Goal: Transaction & Acquisition: Purchase product/service

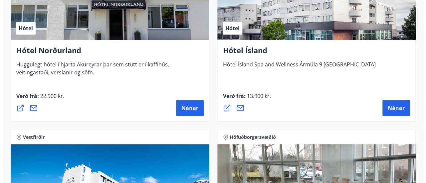
scroll to position [1500, 0]
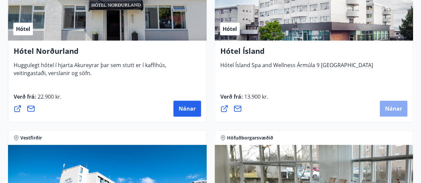
click at [392, 105] on button "Nánar" at bounding box center [394, 109] width 28 height 16
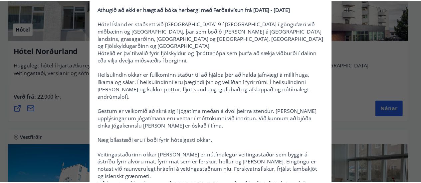
scroll to position [0, 0]
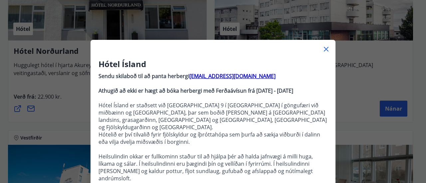
click at [325, 51] on icon at bounding box center [326, 49] width 5 height 5
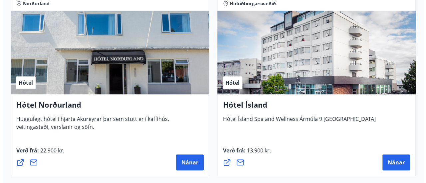
scroll to position [1447, 0]
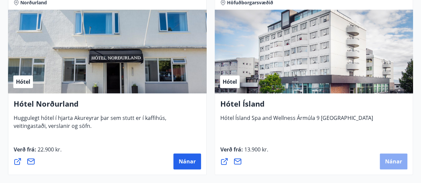
click at [390, 165] on button "Nánar" at bounding box center [394, 162] width 28 height 16
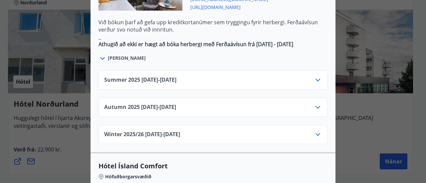
scroll to position [454, 0]
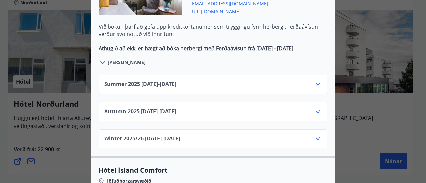
click at [308, 81] on div "Summer 2025 01.06.25 - 30.09.25" at bounding box center [213, 87] width 218 height 13
click at [318, 81] on icon at bounding box center [318, 85] width 8 height 8
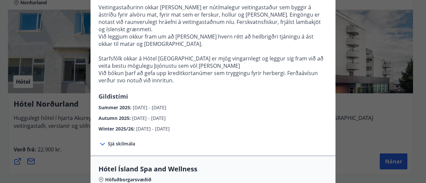
scroll to position [229, 0]
click at [156, 105] on span "01.06.2025 - 30.09.2025" at bounding box center [150, 108] width 34 height 6
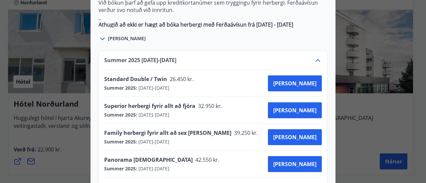
scroll to position [0, 0]
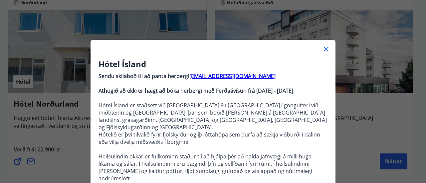
click at [375, 96] on div "Hótel Ísland Sendu skilaboð til að panta herbergi reception@hotelisland.is Athu…" at bounding box center [213, 91] width 426 height 183
click at [323, 53] on icon at bounding box center [326, 49] width 8 height 8
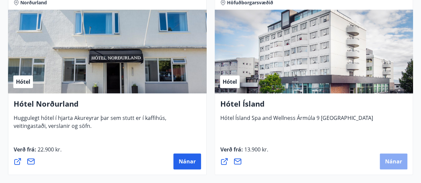
click at [390, 159] on span "Nánar" at bounding box center [393, 161] width 17 height 7
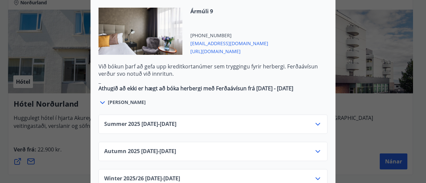
scroll to position [414, 0]
click at [315, 148] on icon at bounding box center [318, 152] width 8 height 8
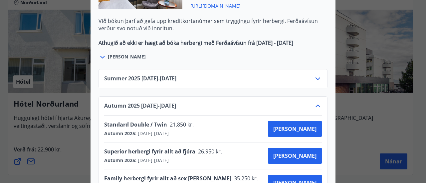
scroll to position [462, 0]
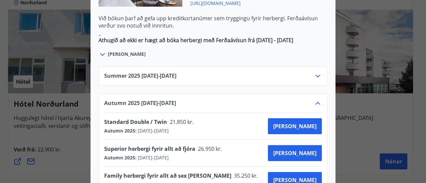
click at [316, 100] on icon at bounding box center [318, 104] width 8 height 8
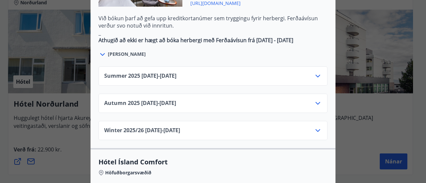
click at [316, 130] on icon at bounding box center [318, 131] width 5 height 3
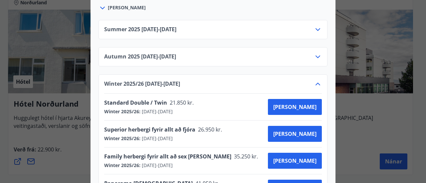
scroll to position [497, 0]
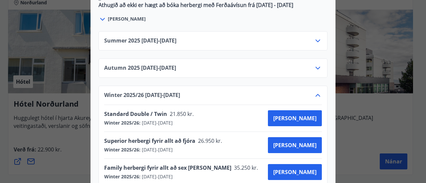
click at [315, 92] on icon at bounding box center [318, 96] width 8 height 8
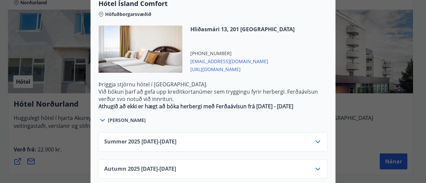
scroll to position [623, 0]
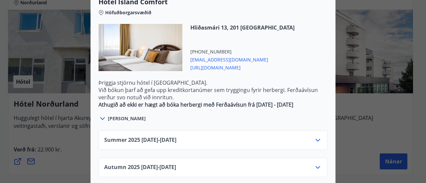
drag, startPoint x: 320, startPoint y: 118, endPoint x: 312, endPoint y: 117, distance: 8.1
click at [312, 131] on div "Summer 2025 01.06.25 - 30.09.25" at bounding box center [213, 140] width 229 height 19
click at [314, 137] on icon at bounding box center [318, 141] width 8 height 8
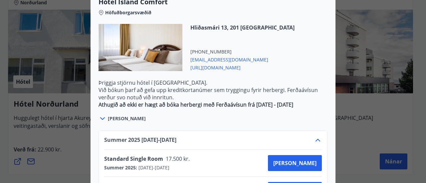
click at [314, 137] on icon at bounding box center [318, 141] width 8 height 8
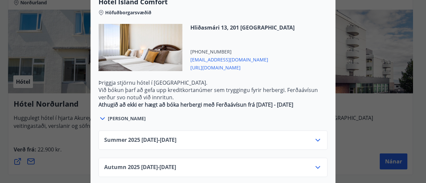
click at [314, 158] on div "Autumn 2025 01.10.25 - 28.10.25" at bounding box center [213, 167] width 229 height 19
click at [316, 166] on icon at bounding box center [318, 167] width 5 height 3
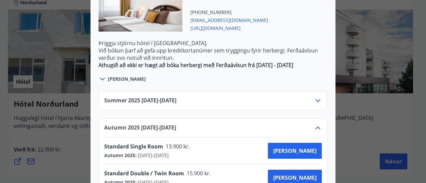
scroll to position [663, 0]
click at [316, 124] on icon at bounding box center [318, 128] width 8 height 8
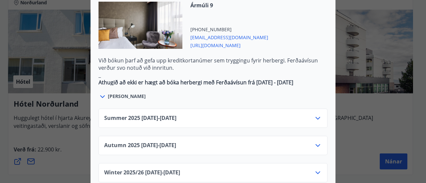
scroll to position [420, 0]
click at [317, 117] on icon at bounding box center [318, 118] width 5 height 3
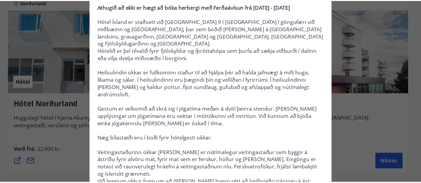
scroll to position [0, 0]
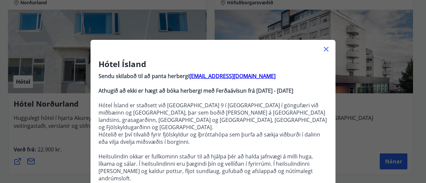
click at [324, 48] on icon at bounding box center [326, 49] width 8 height 8
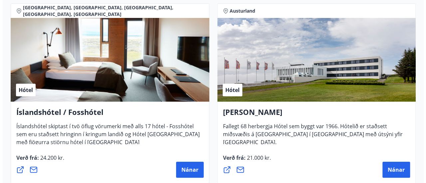
scroll to position [1254, 0]
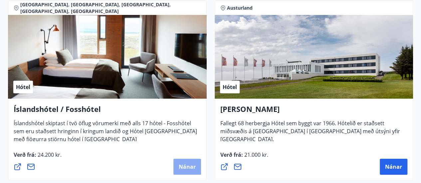
click at [180, 167] on span "Nánar" at bounding box center [187, 166] width 17 height 7
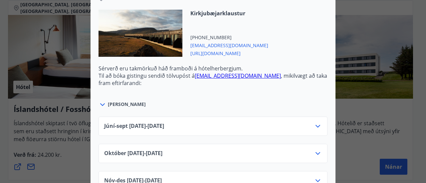
scroll to position [0, 0]
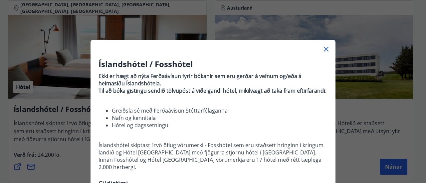
click at [380, 113] on div "Íslandshótel / Fosshótel Ekki er hægt að nýta Ferðaávísun fyrir bókanir sem eru…" at bounding box center [213, 91] width 426 height 183
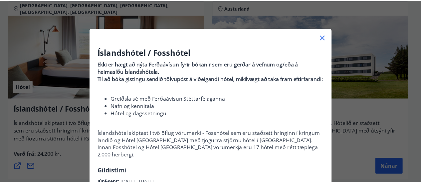
scroll to position [16, 0]
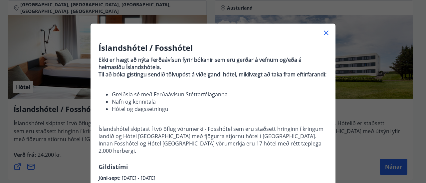
click at [326, 33] on icon at bounding box center [326, 33] width 1 height 1
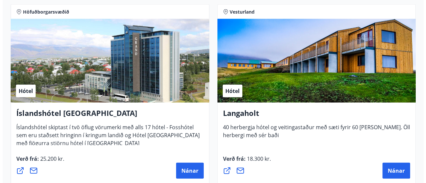
scroll to position [2004, 0]
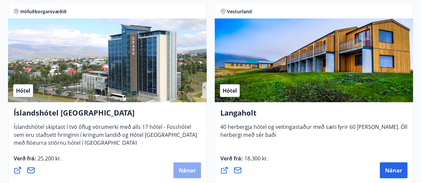
click at [174, 169] on button "Nánar" at bounding box center [187, 171] width 28 height 16
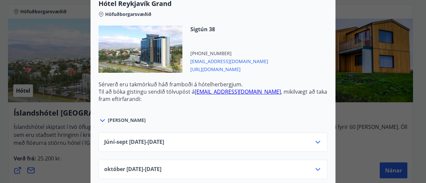
scroll to position [253, 0]
click at [316, 141] on icon at bounding box center [318, 142] width 5 height 3
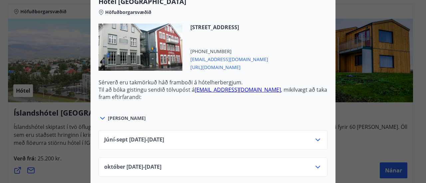
scroll to position [583, 0]
click at [316, 136] on icon at bounding box center [318, 140] width 8 height 8
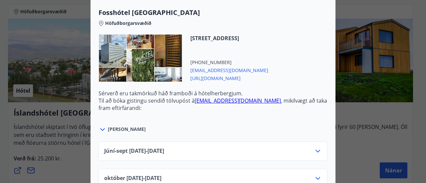
scroll to position [1056, 0]
click at [314, 147] on icon at bounding box center [318, 151] width 8 height 8
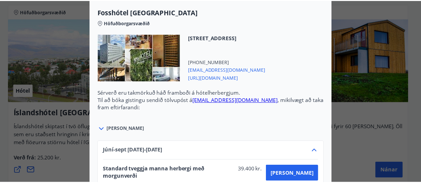
scroll to position [0, 0]
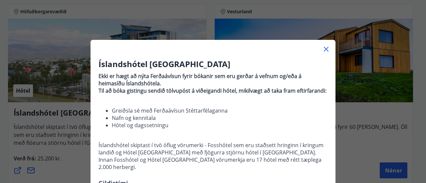
click at [351, 116] on div "Íslandshótel Reykjavík Ekki er hægt að nýta Ferðaávísun fyrir bókanir sem eru g…" at bounding box center [213, 91] width 426 height 183
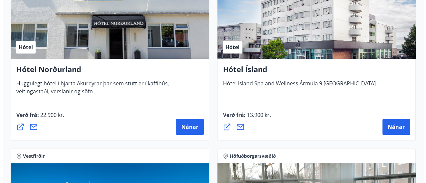
scroll to position [1483, 0]
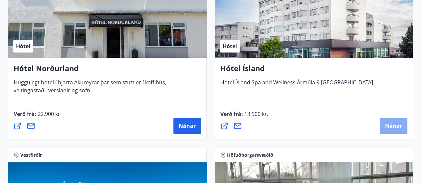
click at [394, 121] on button "Nánar" at bounding box center [394, 126] width 28 height 16
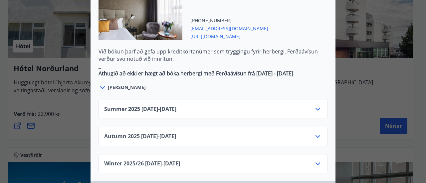
scroll to position [432, 0]
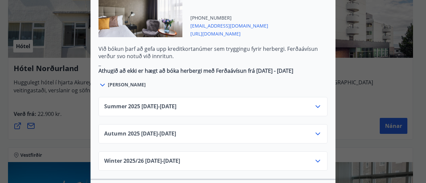
click at [316, 106] on icon at bounding box center [318, 107] width 5 height 3
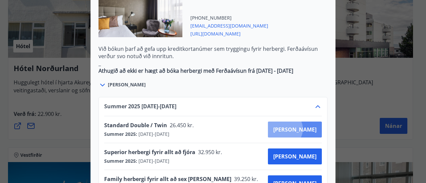
click at [308, 126] on span "Kaupa" at bounding box center [294, 129] width 43 height 7
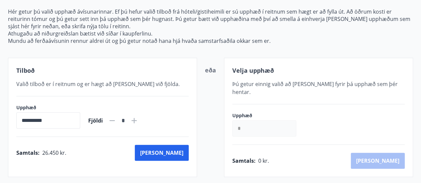
scroll to position [75, 0]
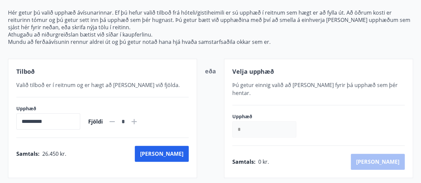
click at [138, 123] on icon at bounding box center [134, 122] width 8 height 8
type input "*"
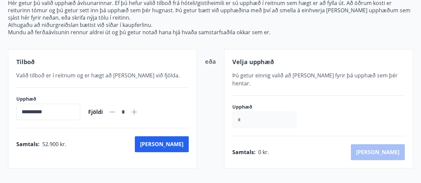
scroll to position [86, 0]
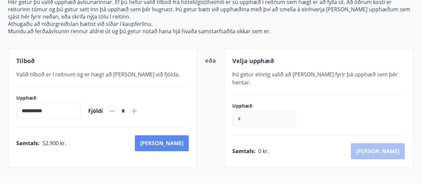
click at [182, 142] on button "Kaup" at bounding box center [162, 144] width 54 height 16
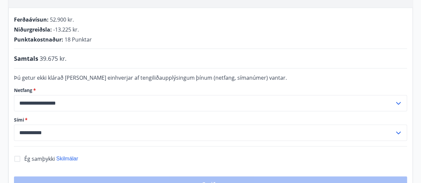
scroll to position [145, 0]
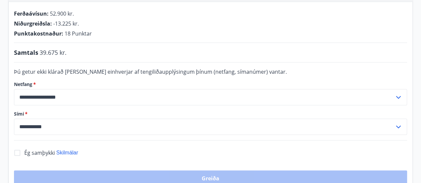
click at [31, 119] on input "**********" at bounding box center [204, 127] width 381 height 16
type input "**********"
click at [8, 77] on div "**********" at bounding box center [210, 60] width 421 height 275
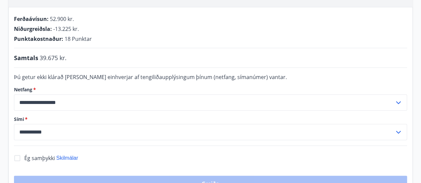
scroll to position [157, 0]
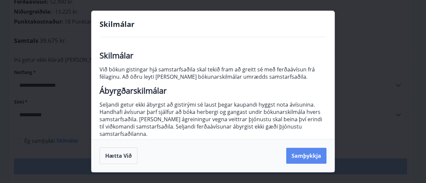
click at [307, 153] on button "Samþykkja" at bounding box center [306, 156] width 40 height 16
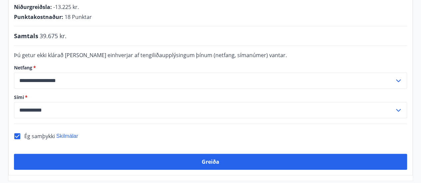
scroll to position [166, 0]
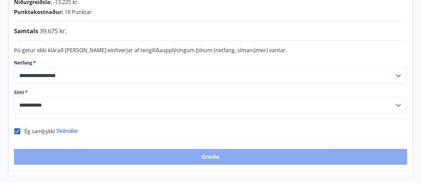
click at [204, 149] on button "Greiða" at bounding box center [210, 157] width 393 height 16
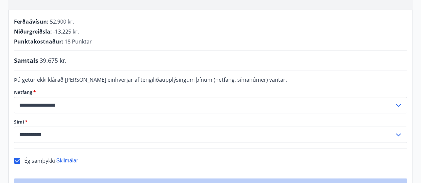
scroll to position [135, 0]
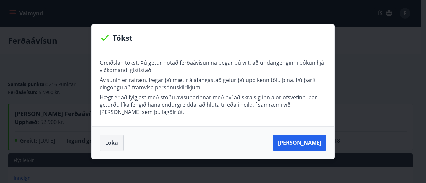
click at [112, 141] on button "Loka" at bounding box center [112, 143] width 24 height 17
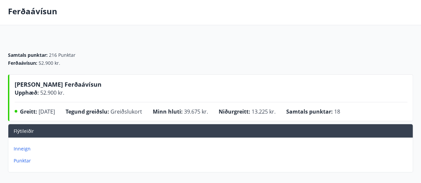
scroll to position [32, 0]
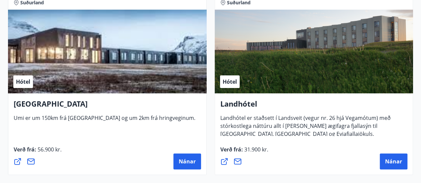
scroll to position [2656, 0]
